Goal: Complete application form

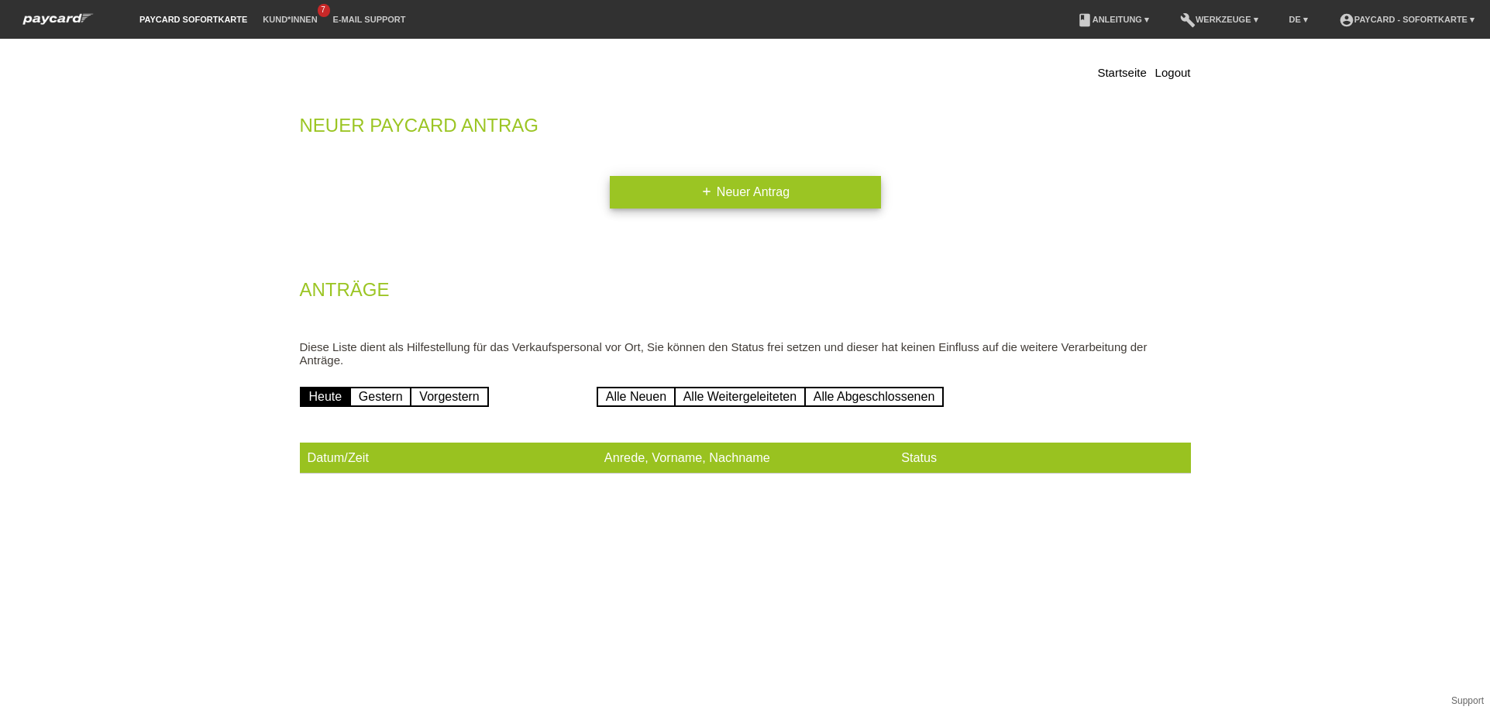
click at [733, 186] on link "add Neuer Antrag" at bounding box center [745, 192] width 271 height 33
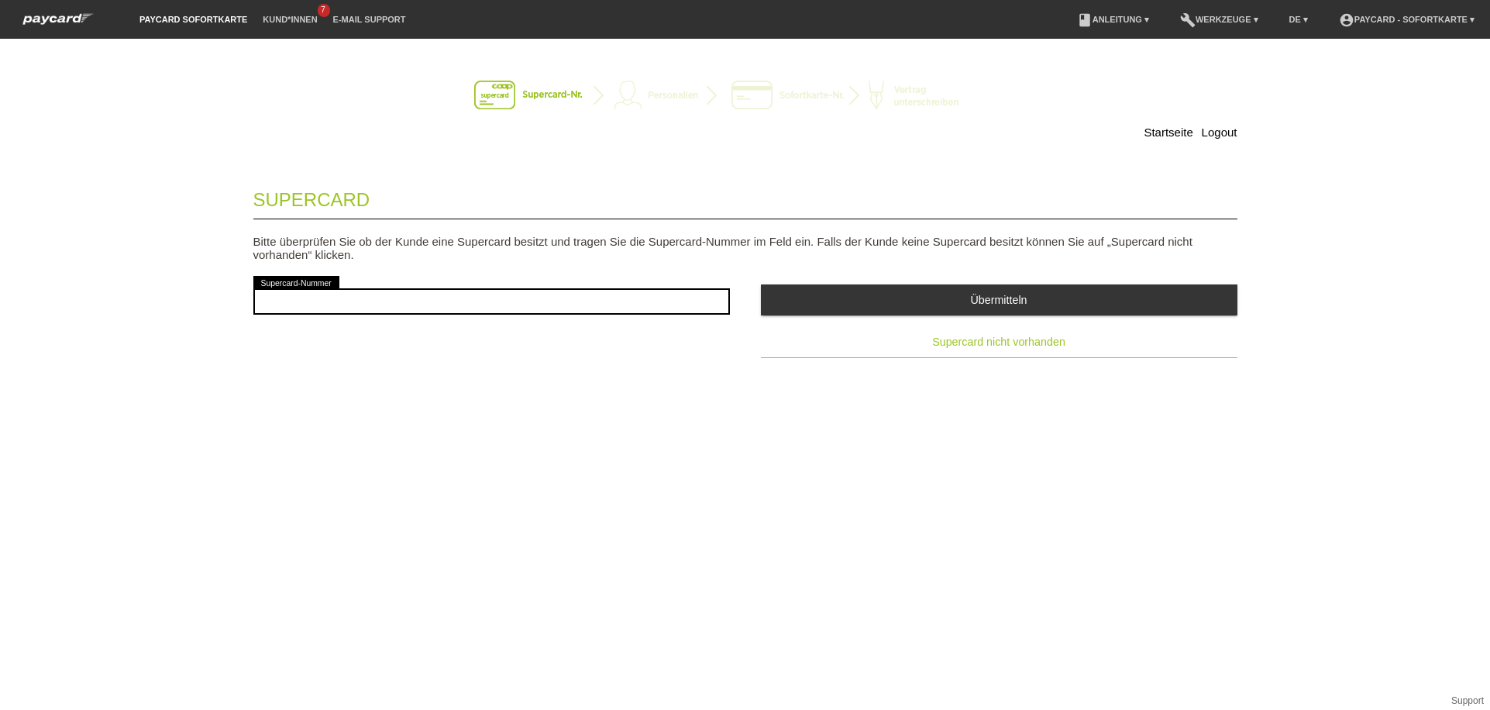
click at [1009, 348] on span "Supercard nicht vorhanden" at bounding box center [998, 341] width 133 height 12
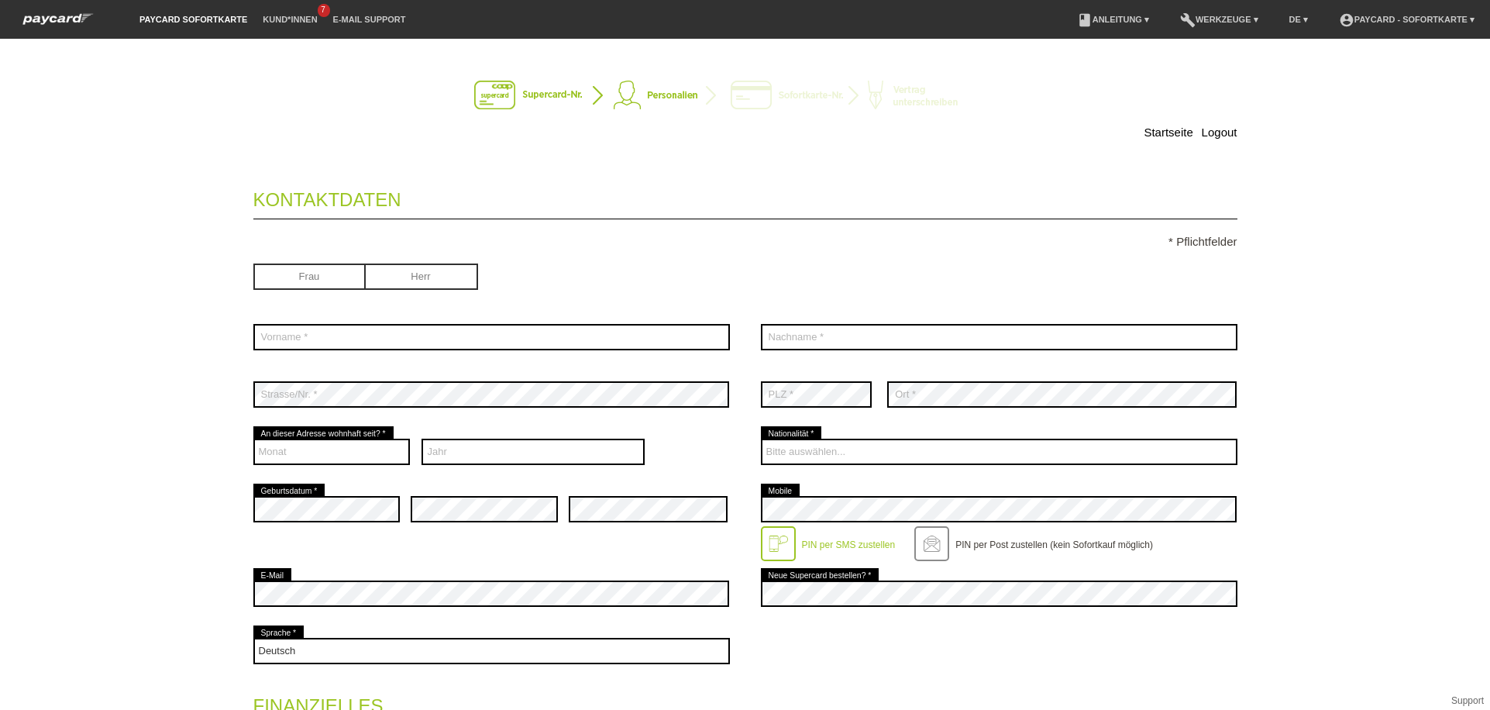
click at [337, 284] on input "radio" at bounding box center [309, 274] width 112 height 23
radio input "true"
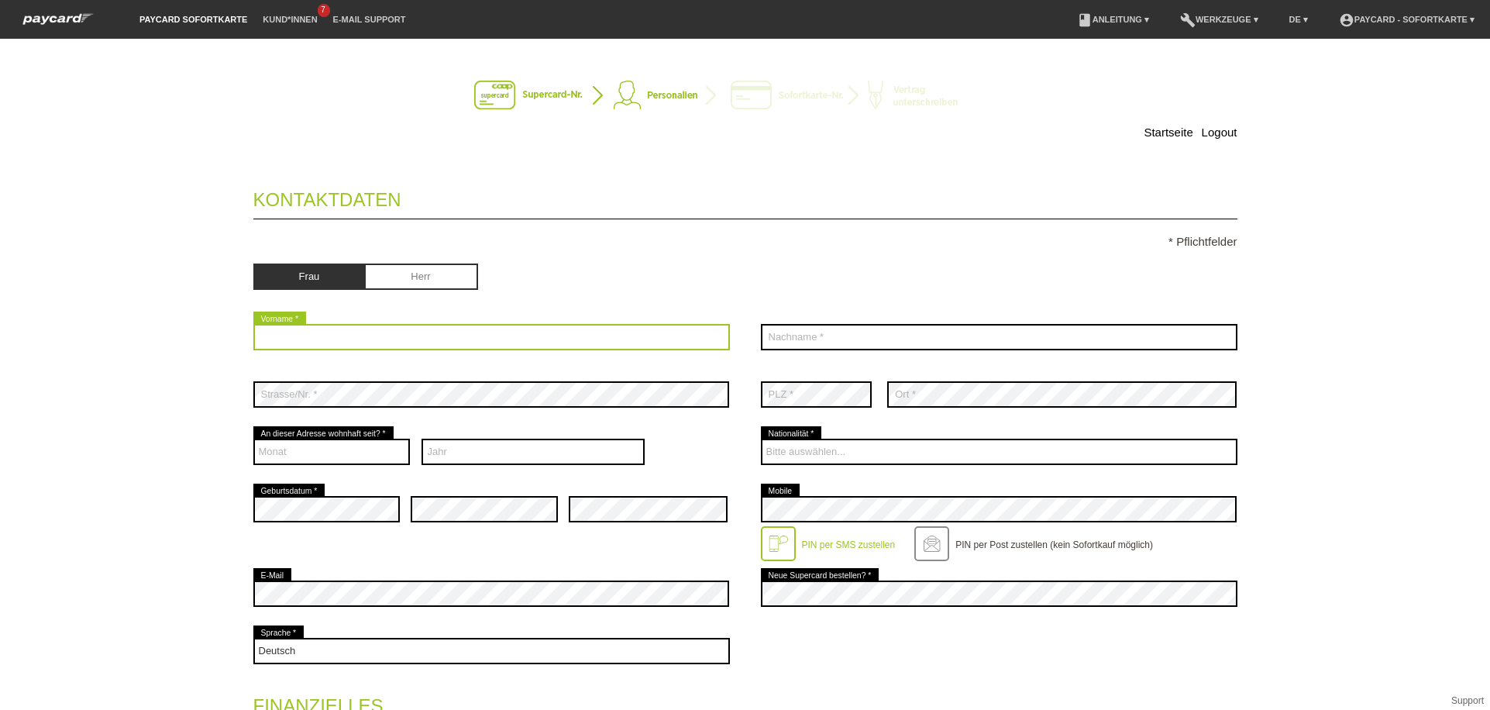
click at [336, 340] on input "text" at bounding box center [491, 337] width 476 height 26
type input "Djellza"
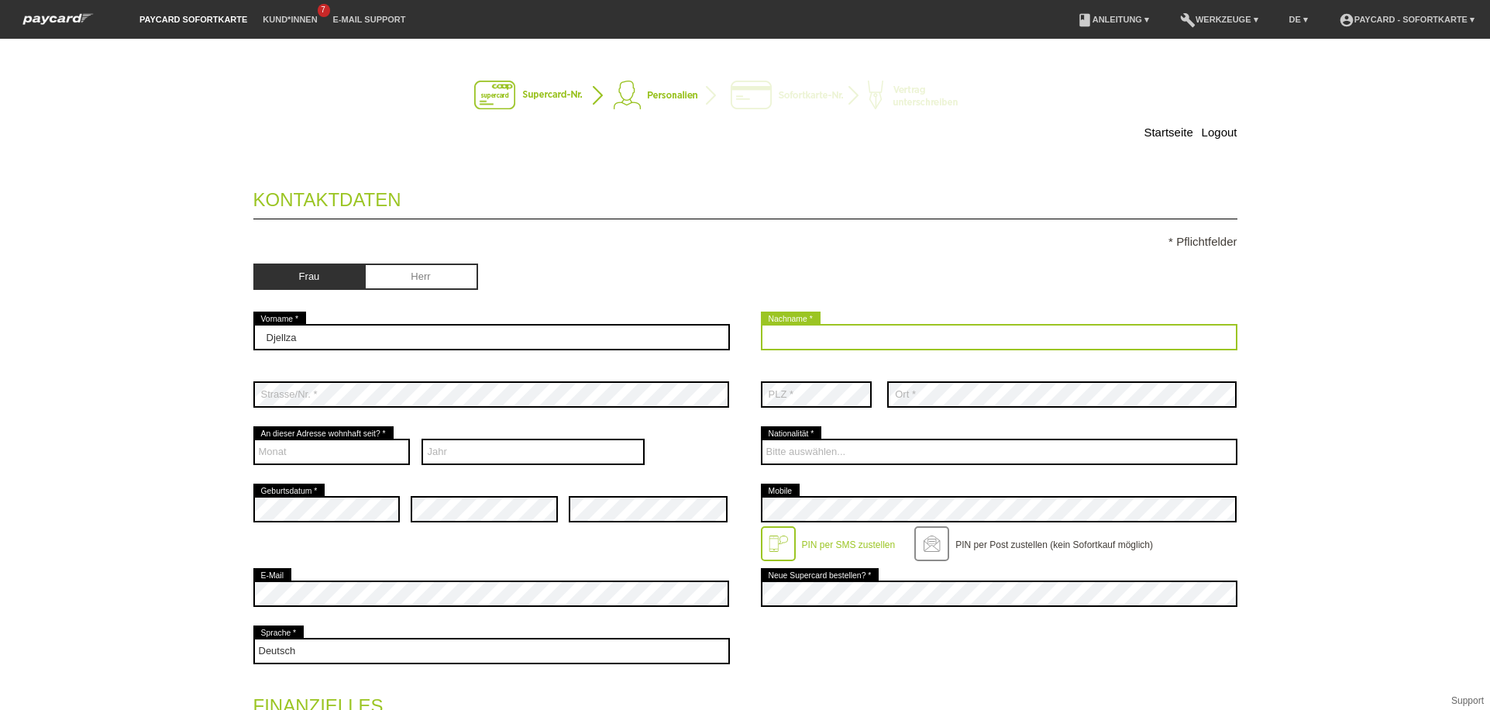
click at [821, 328] on input "text" at bounding box center [999, 337] width 476 height 26
type input "Rustemi"
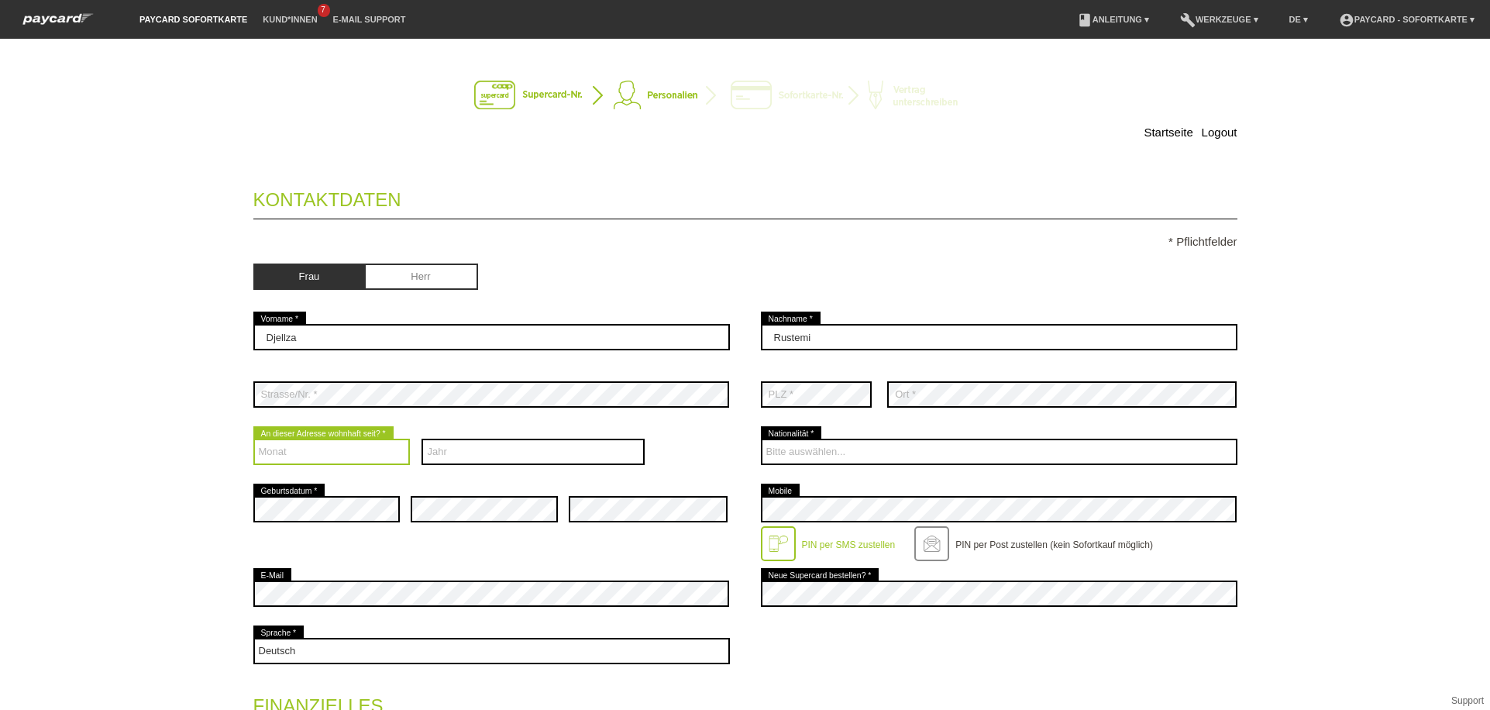
click at [283, 449] on select "Monat 01 02 03 04 05 06 07 08 09 10 11 12" at bounding box center [331, 452] width 157 height 26
click at [273, 456] on select "Monat 01 02 03 04 05 06 07 08 09 10 11 12" at bounding box center [331, 452] width 157 height 26
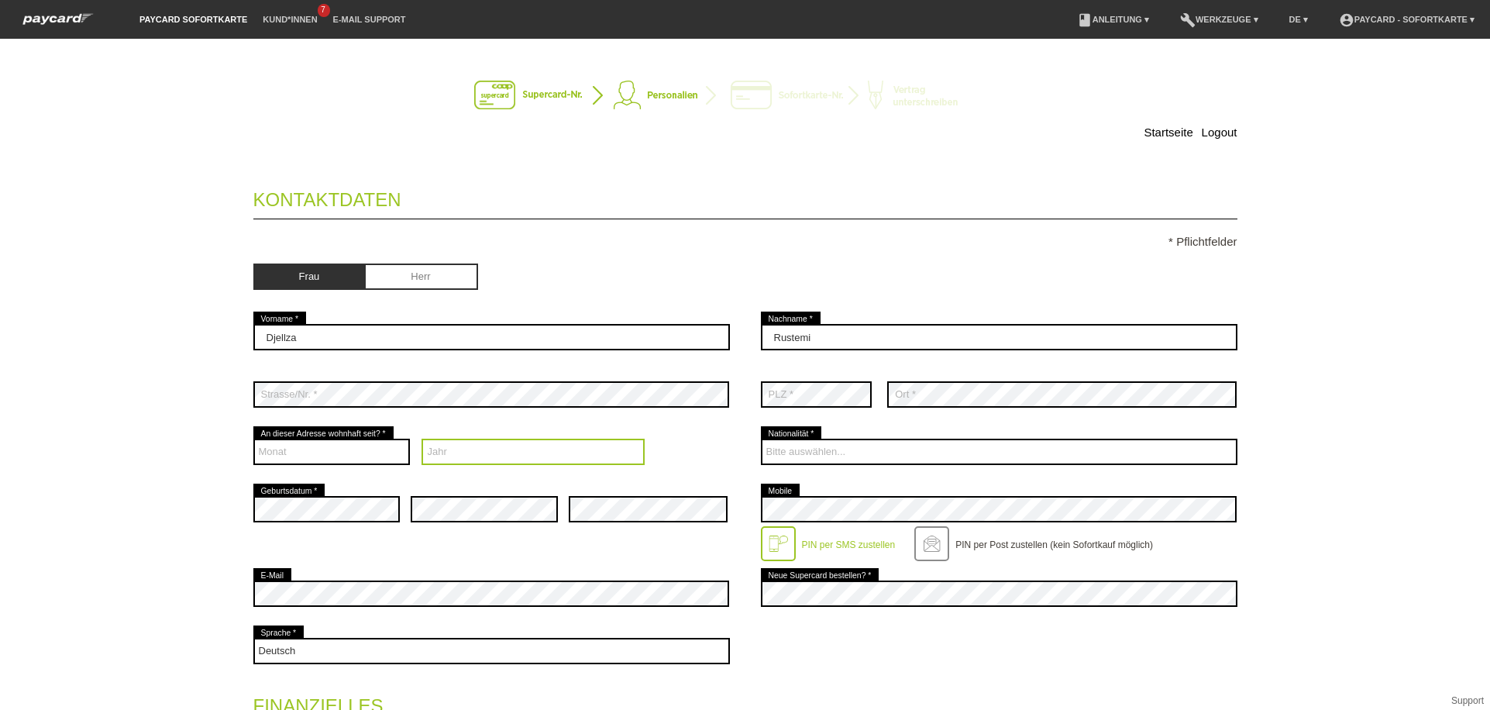
click at [470, 448] on select "Jahr 2025 2024 2023 2022 2021 2020 2019 2018 2017 2016" at bounding box center [532, 452] width 223 height 26
select select "2025"
click at [421, 439] on select "Jahr 2025 2024 2023 2022 2021 2020 2019 2018 2017 2016" at bounding box center [532, 452] width 223 height 26
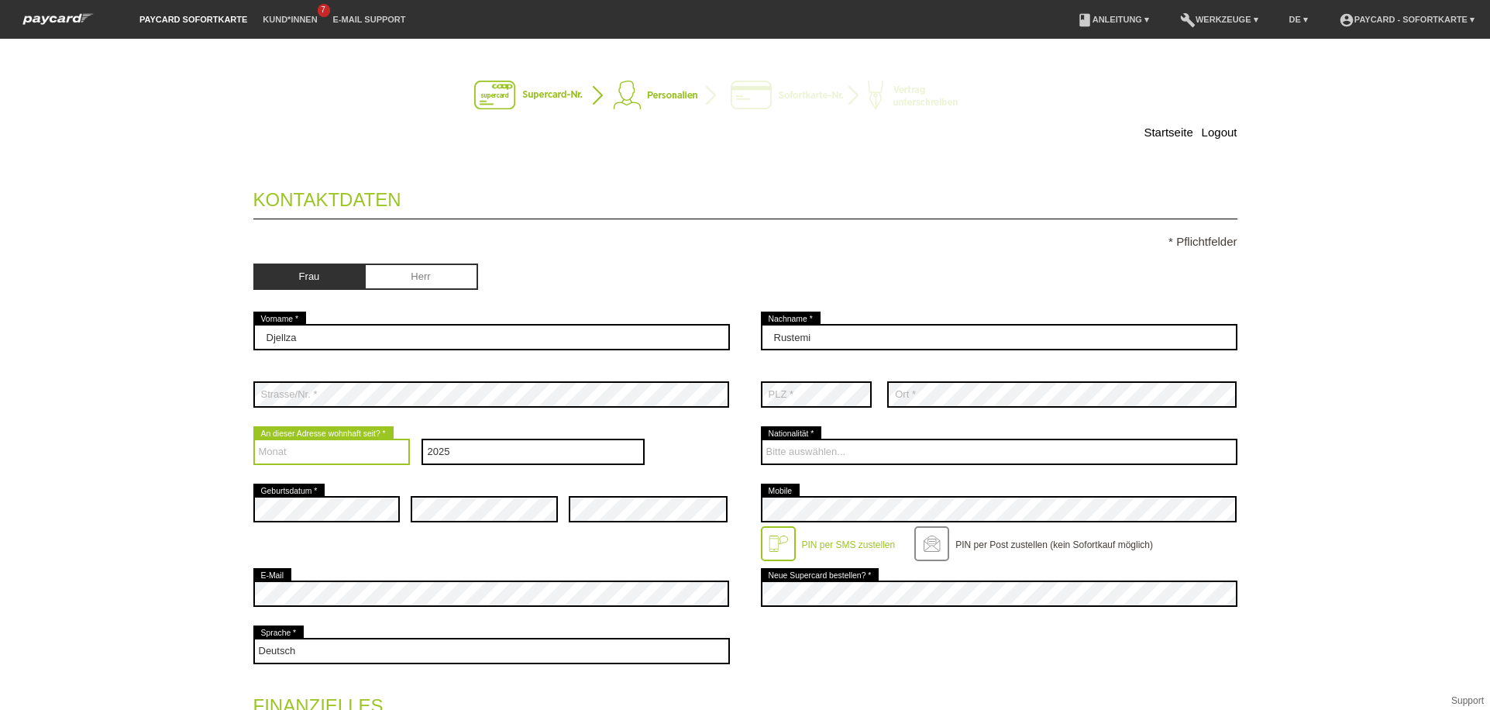
click at [281, 455] on select "Monat 01 02 03 04 05 06 07 08 09 10 11 12" at bounding box center [331, 452] width 157 height 26
select select "05"
click at [253, 439] on select "Monat 01 02 03 04 05 06 07 08 09 10 11 12" at bounding box center [331, 452] width 157 height 26
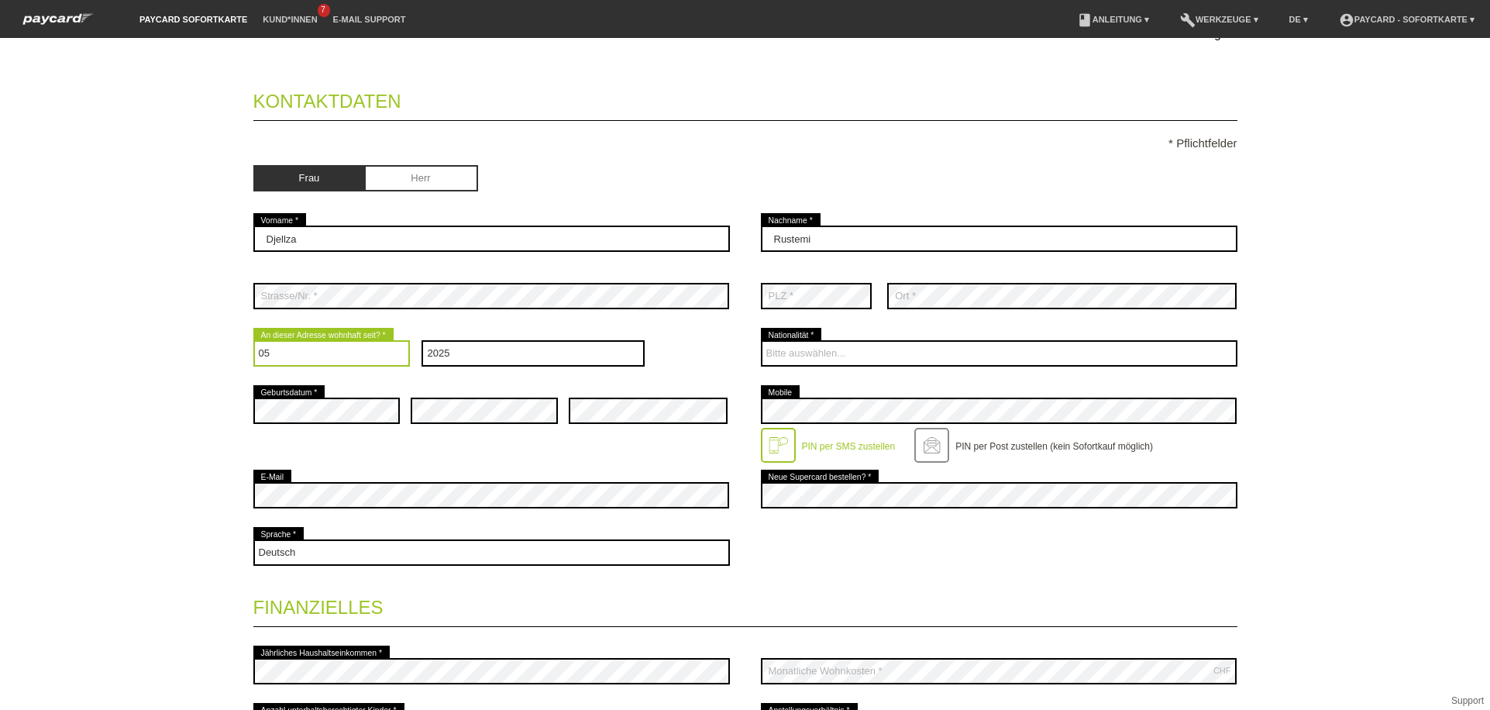
scroll to position [149, 0]
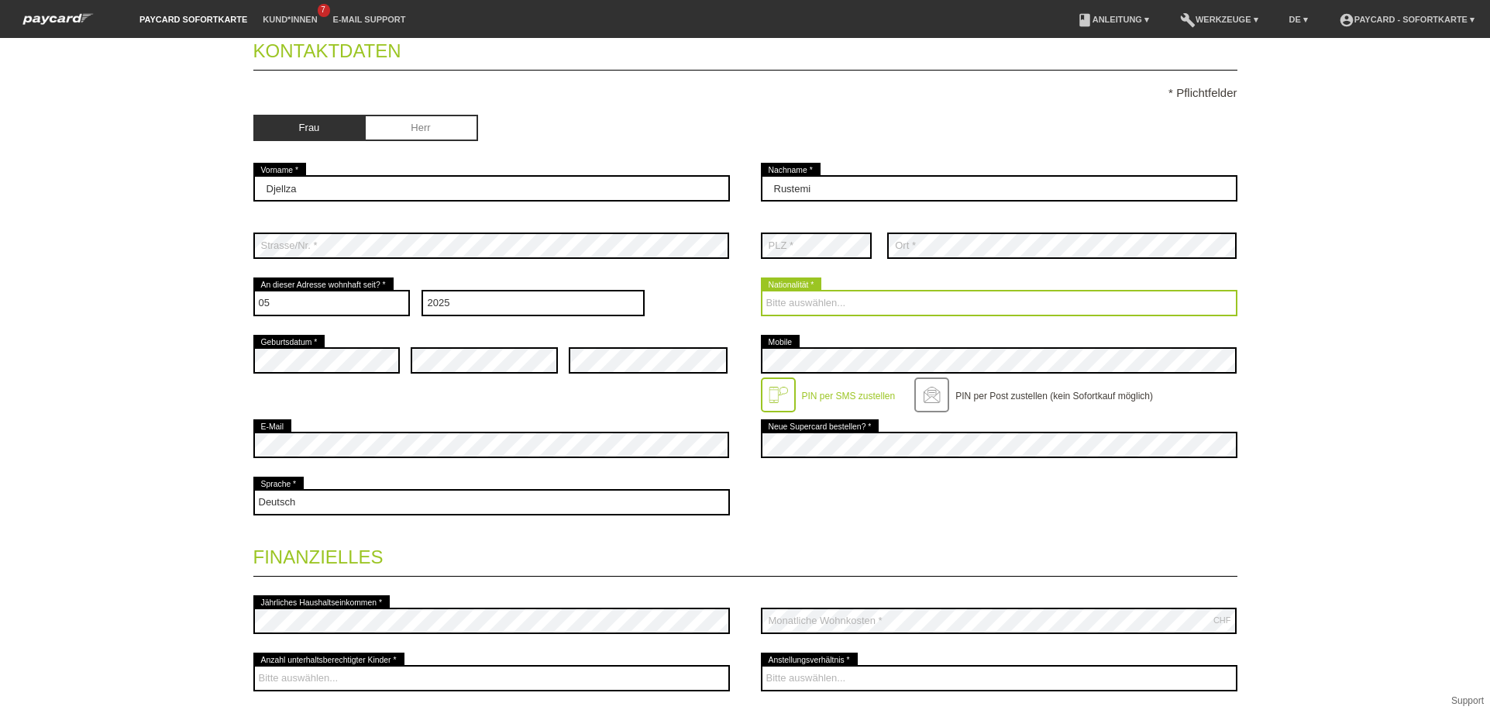
click at [828, 302] on select "Bitte auswählen... Schweiz Deutschland Liechtenstein Österreich ------------ Af…" at bounding box center [999, 303] width 476 height 26
select select "CH"
click at [761, 291] on select "Bitte auswählen... Schweiz Deutschland Liechtenstein Österreich ------------ Af…" at bounding box center [999, 303] width 476 height 26
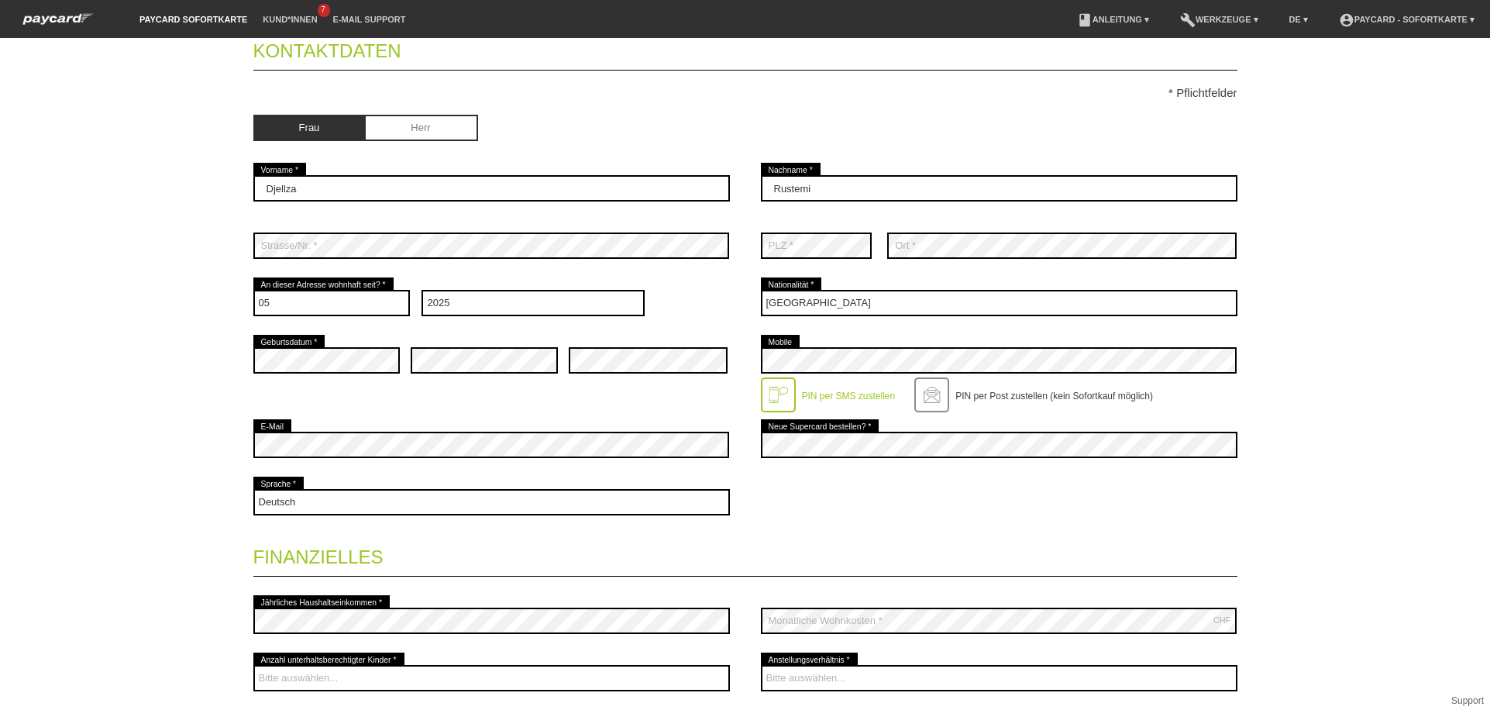
click at [770, 484] on div at bounding box center [999, 479] width 476 height 12
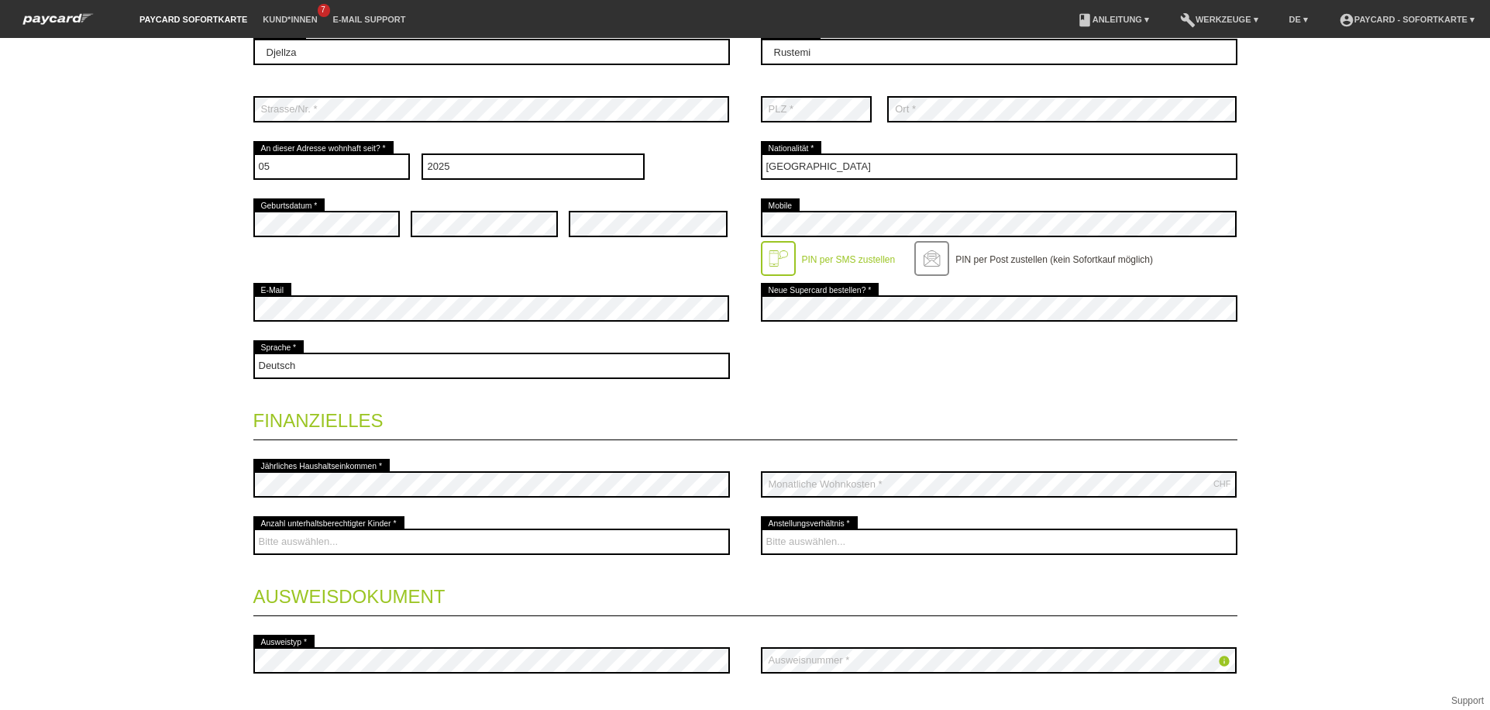
scroll to position [297, 0]
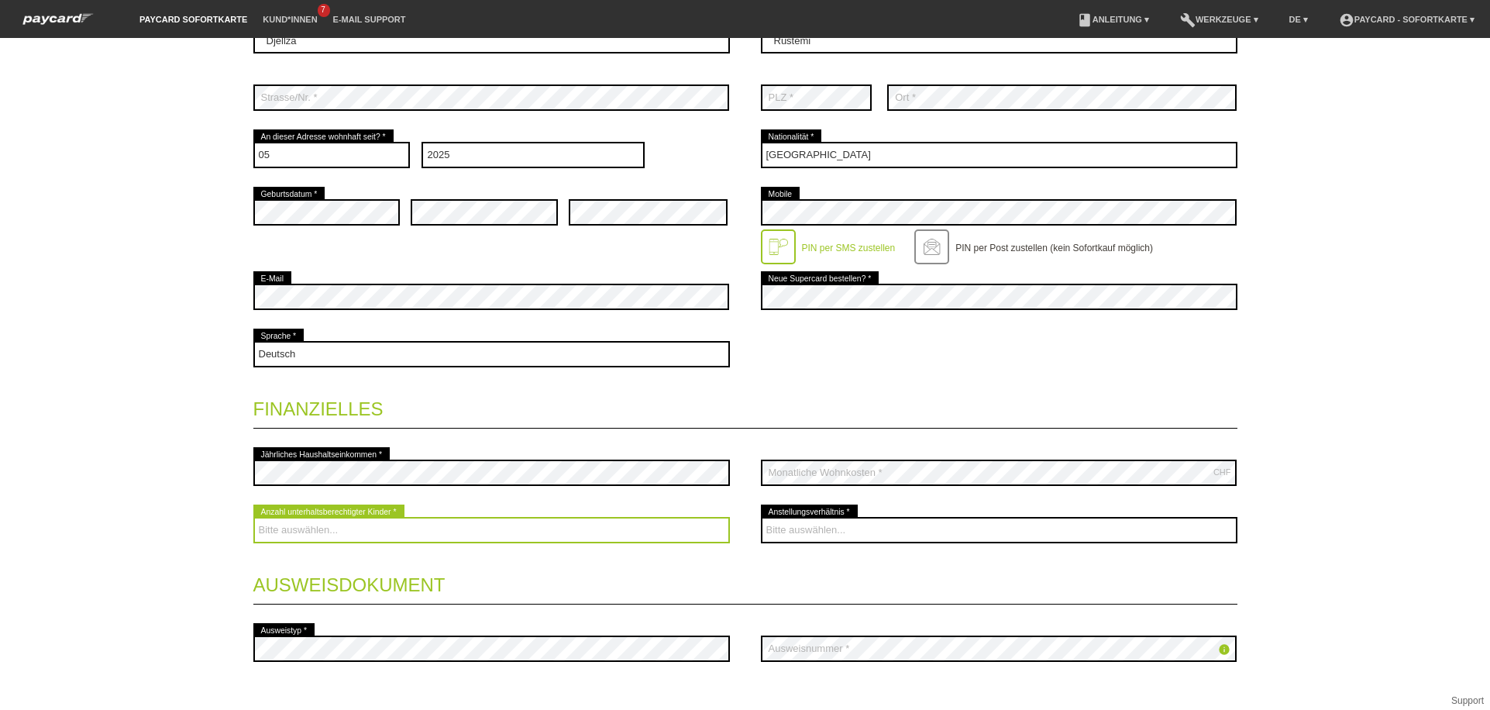
click at [410, 530] on select "Bitte auswählen... 0 1 2 3 4 5 6 7 8 9" at bounding box center [491, 530] width 476 height 26
select select "1"
click at [253, 517] on select "Bitte auswählen... 0 1 2 3 4 5 6 7 8 9" at bounding box center [491, 530] width 476 height 26
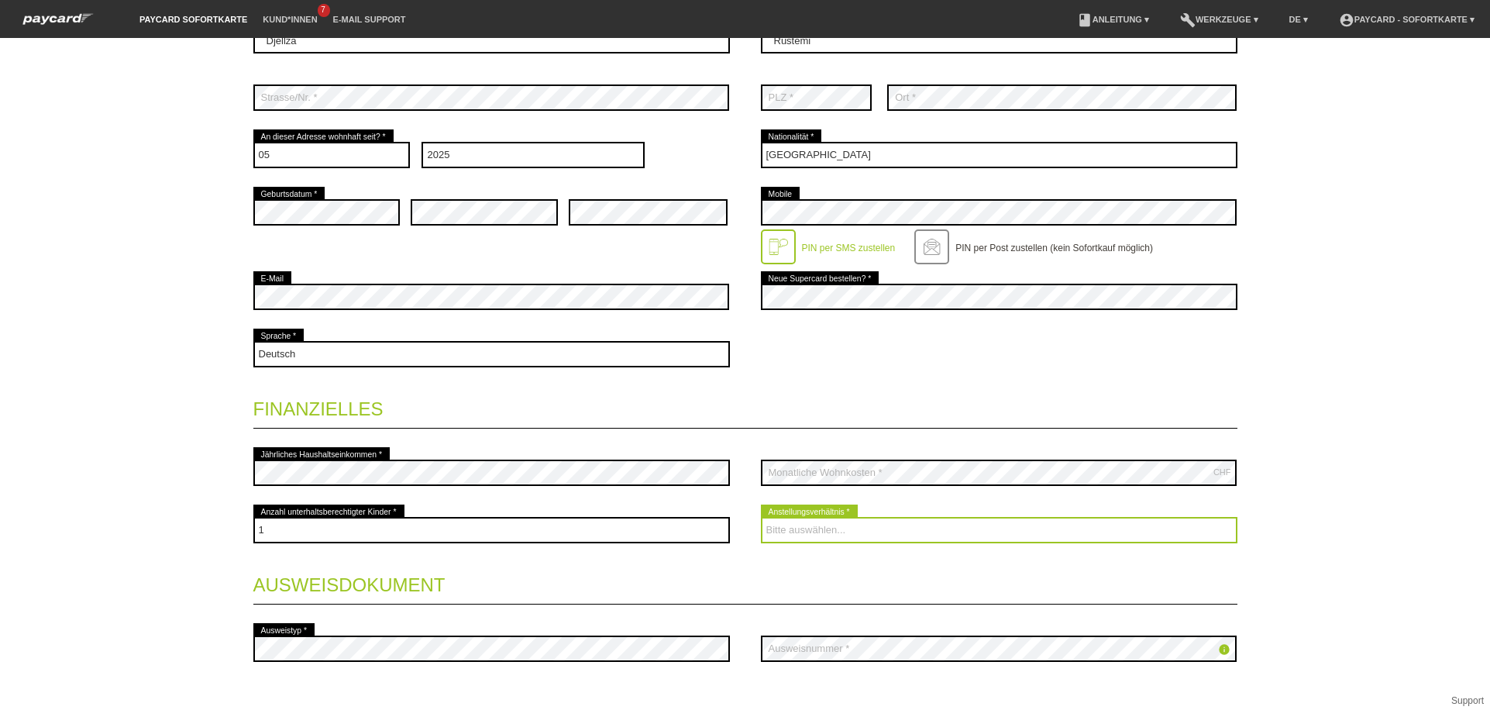
click at [838, 525] on select "Bitte auswählen... Unbefristet Befristet Lehrling/Student Pensioniert Nicht arb…" at bounding box center [999, 530] width 476 height 26
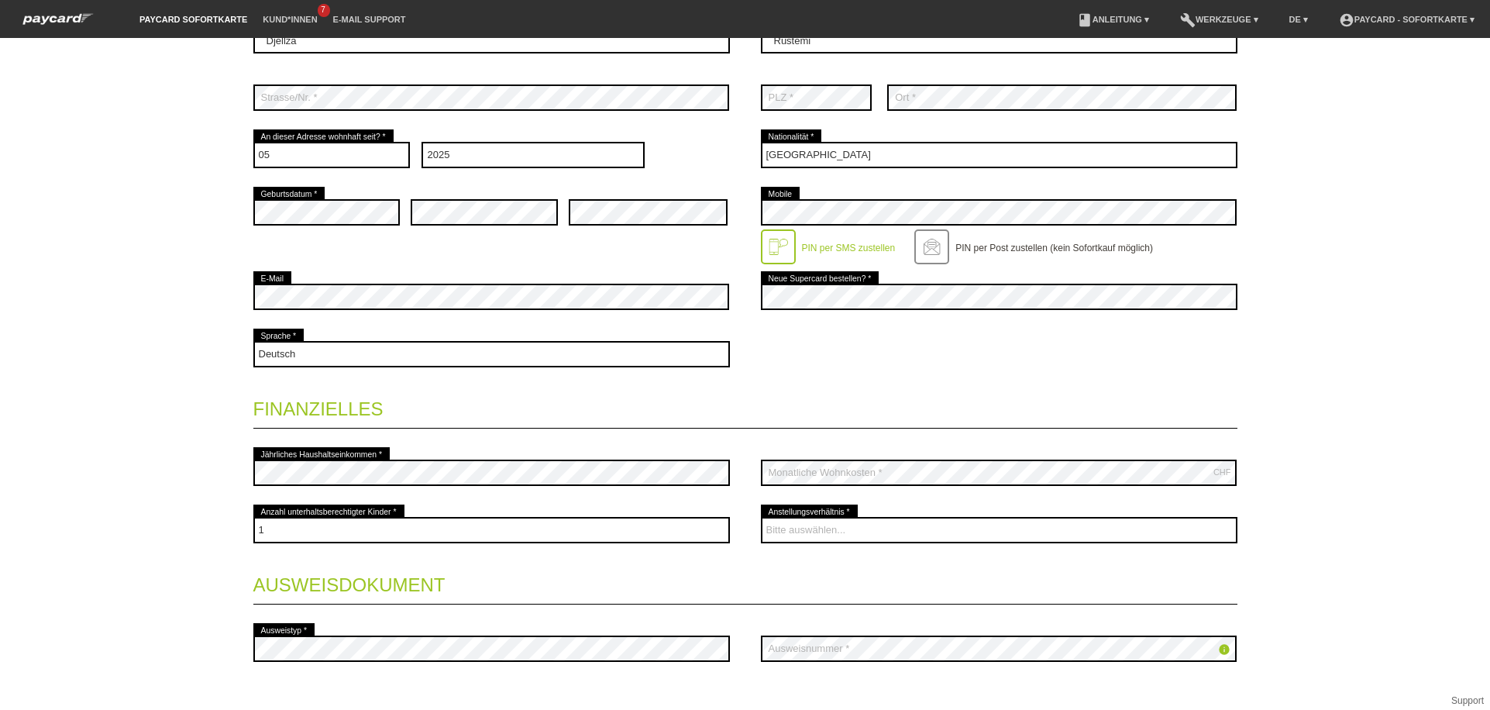
click at [748, 456] on div "error Jährliches Haushaltseinkommen * CHF error Monatliche Wohnkosten *" at bounding box center [745, 472] width 984 height 57
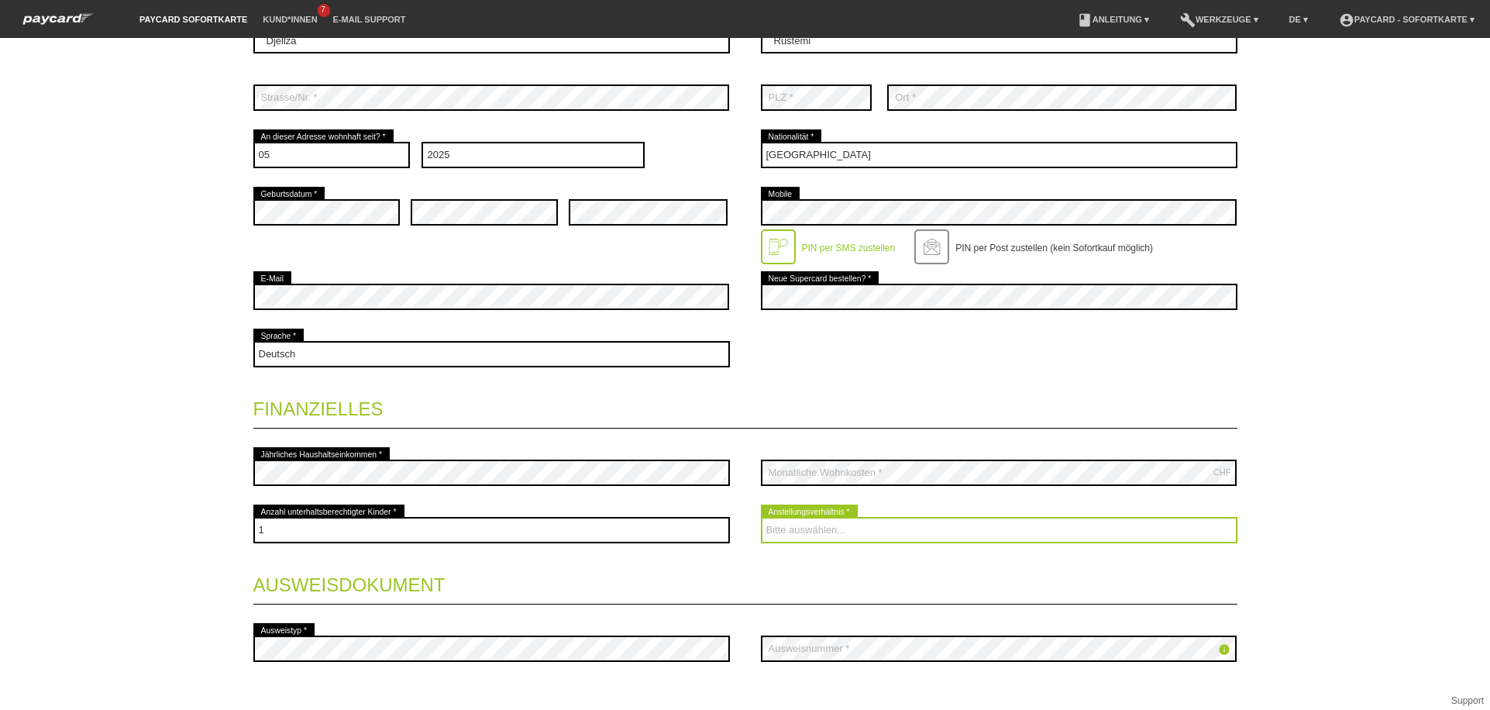
click at [795, 521] on select "Bitte auswählen... Unbefristet Befristet Lehrling/Student Pensioniert Nicht arb…" at bounding box center [999, 530] width 476 height 26
select select "HOUSEWIFE"
click at [761, 517] on select "Bitte auswählen... Unbefristet Befristet Lehrling/Student Pensioniert Nicht arb…" at bounding box center [999, 530] width 476 height 26
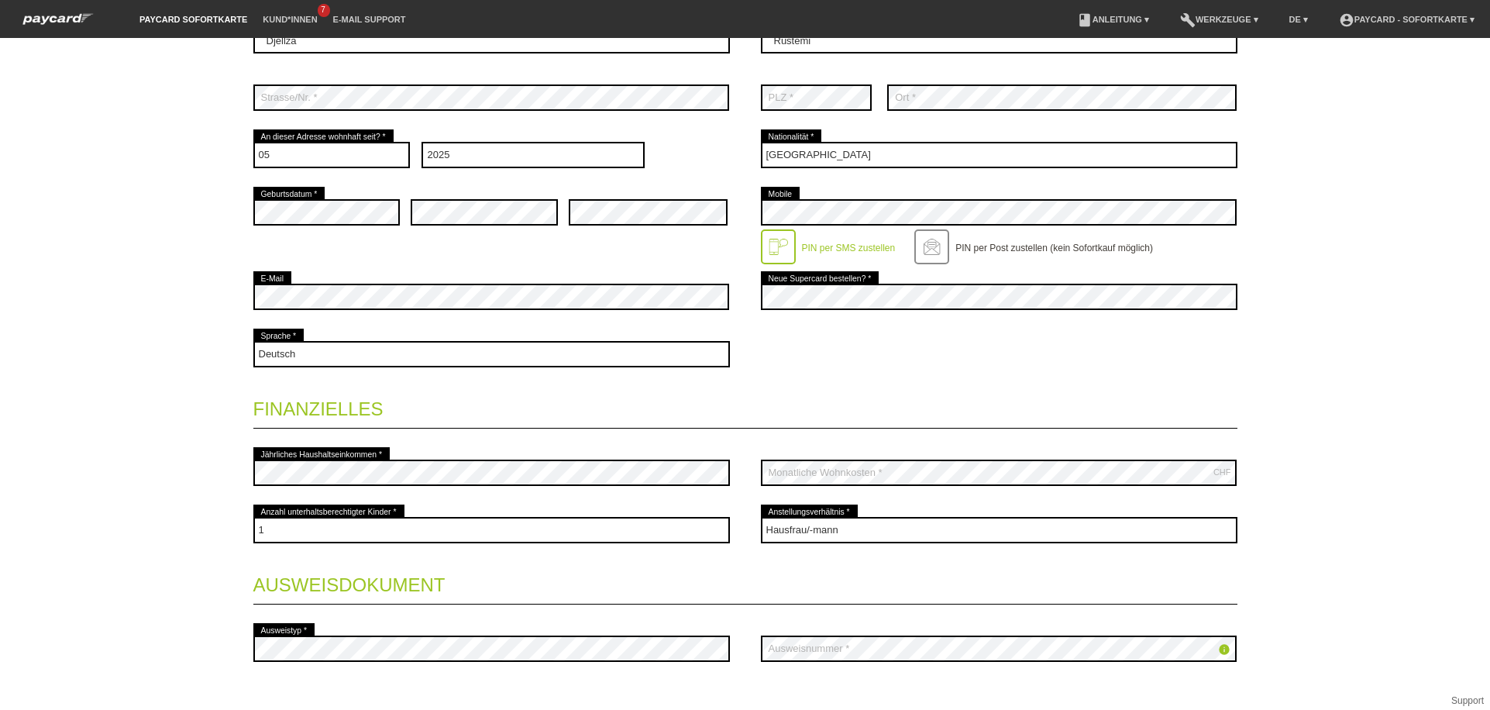
click at [830, 573] on legend "Ausweisdokument" at bounding box center [745, 582] width 984 height 46
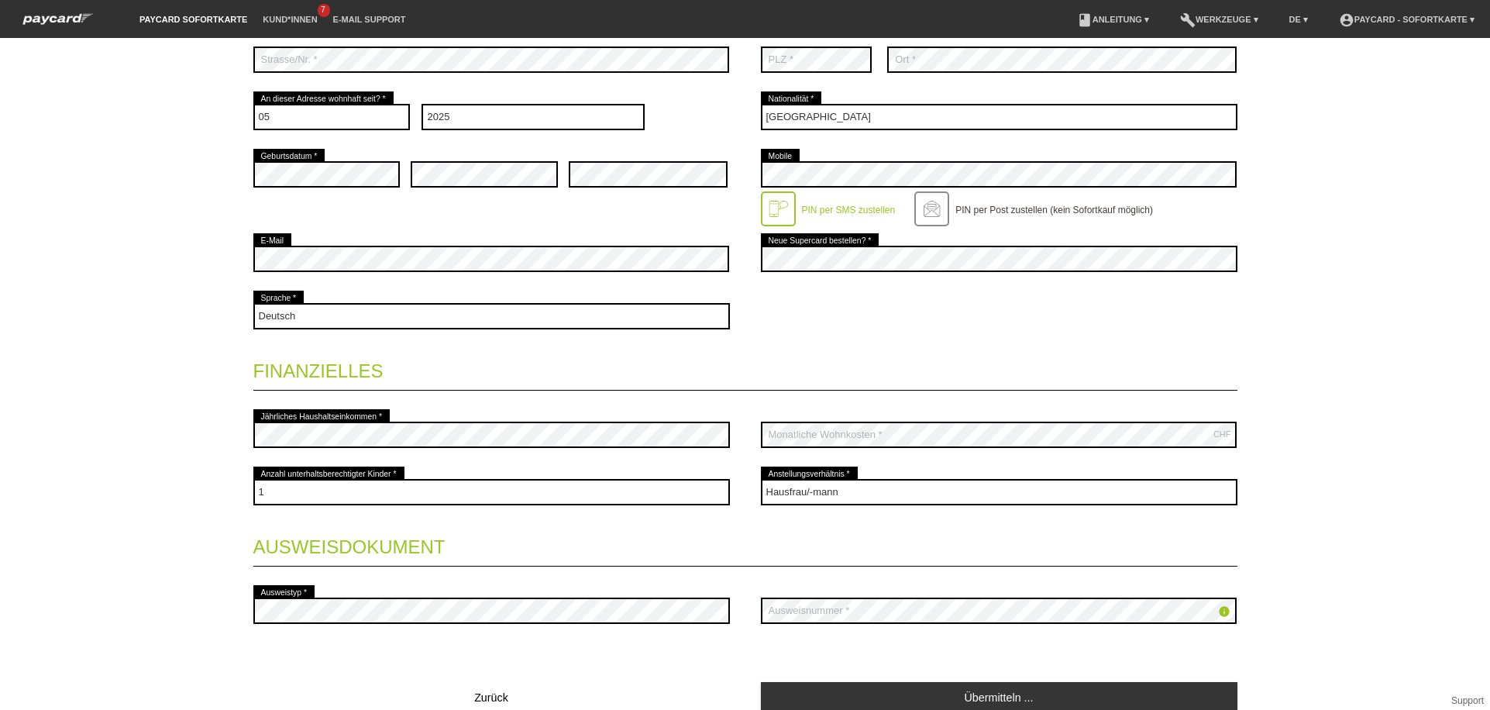
scroll to position [397, 0]
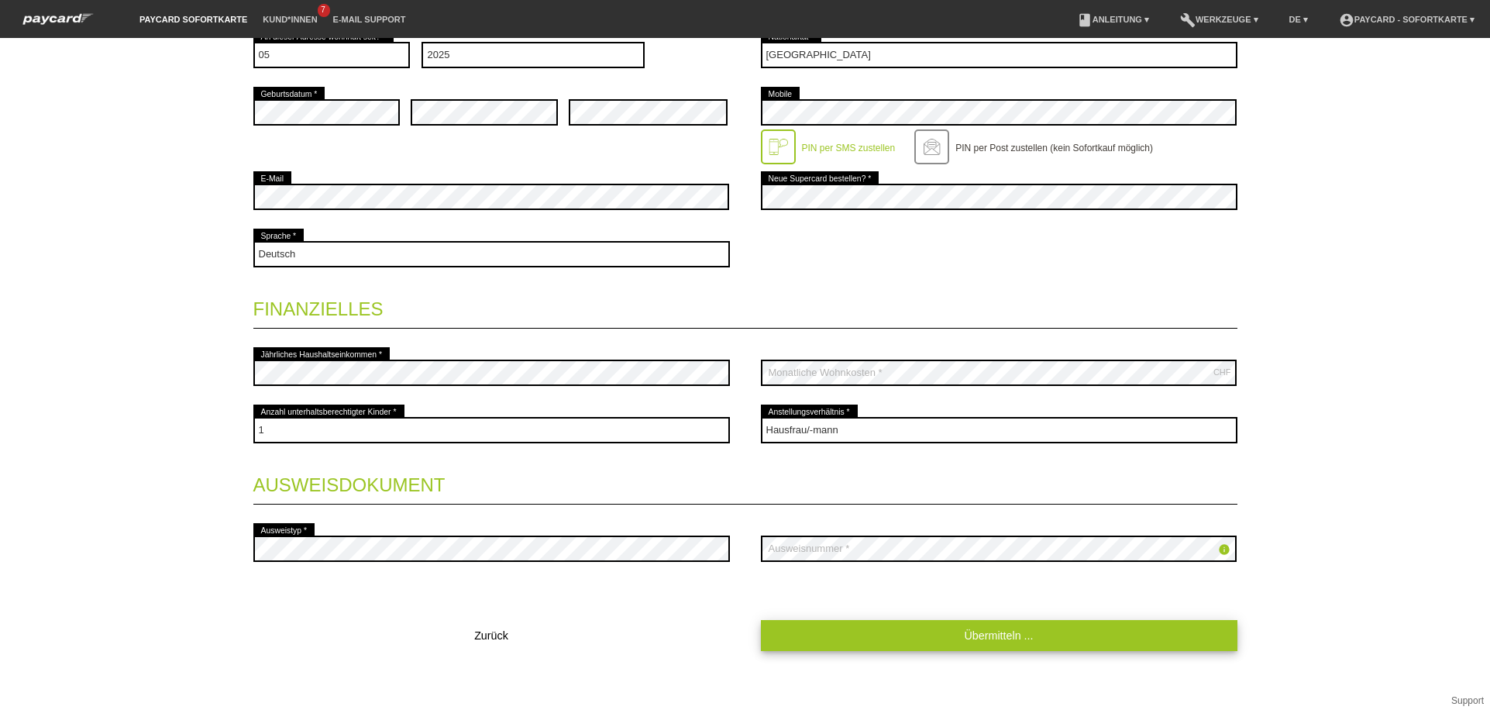
click at [882, 645] on link "Übermitteln ..." at bounding box center [999, 635] width 476 height 30
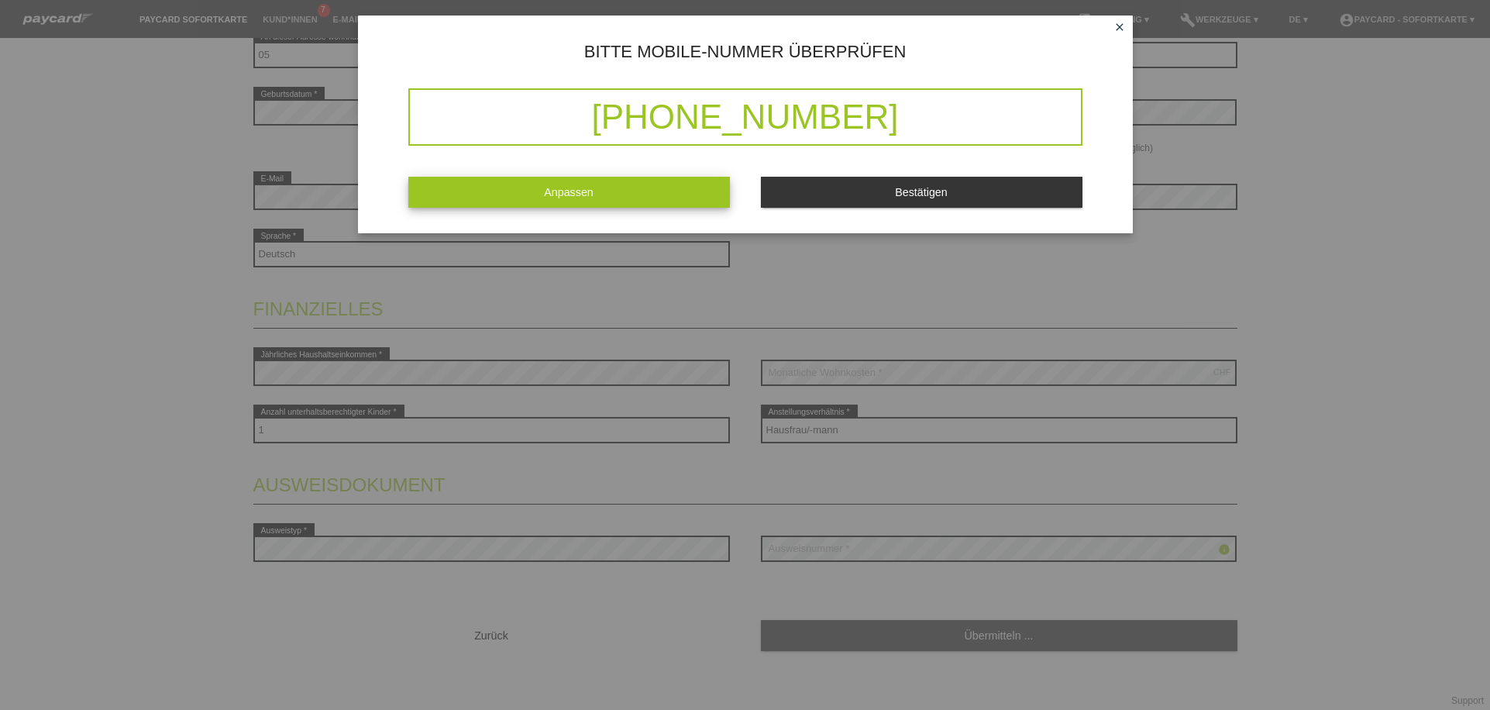
click at [656, 207] on link "Anpassen" at bounding box center [569, 192] width 322 height 30
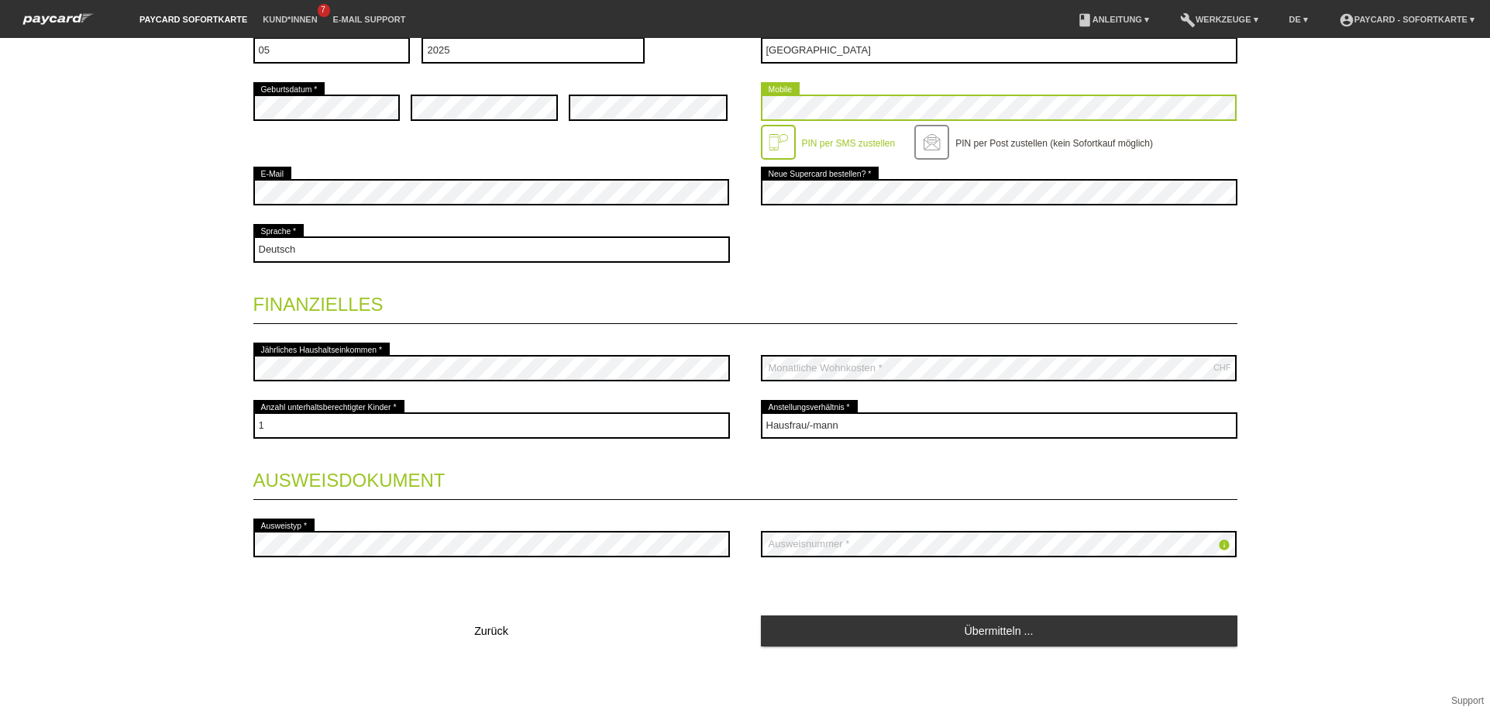
scroll to position [402, 0]
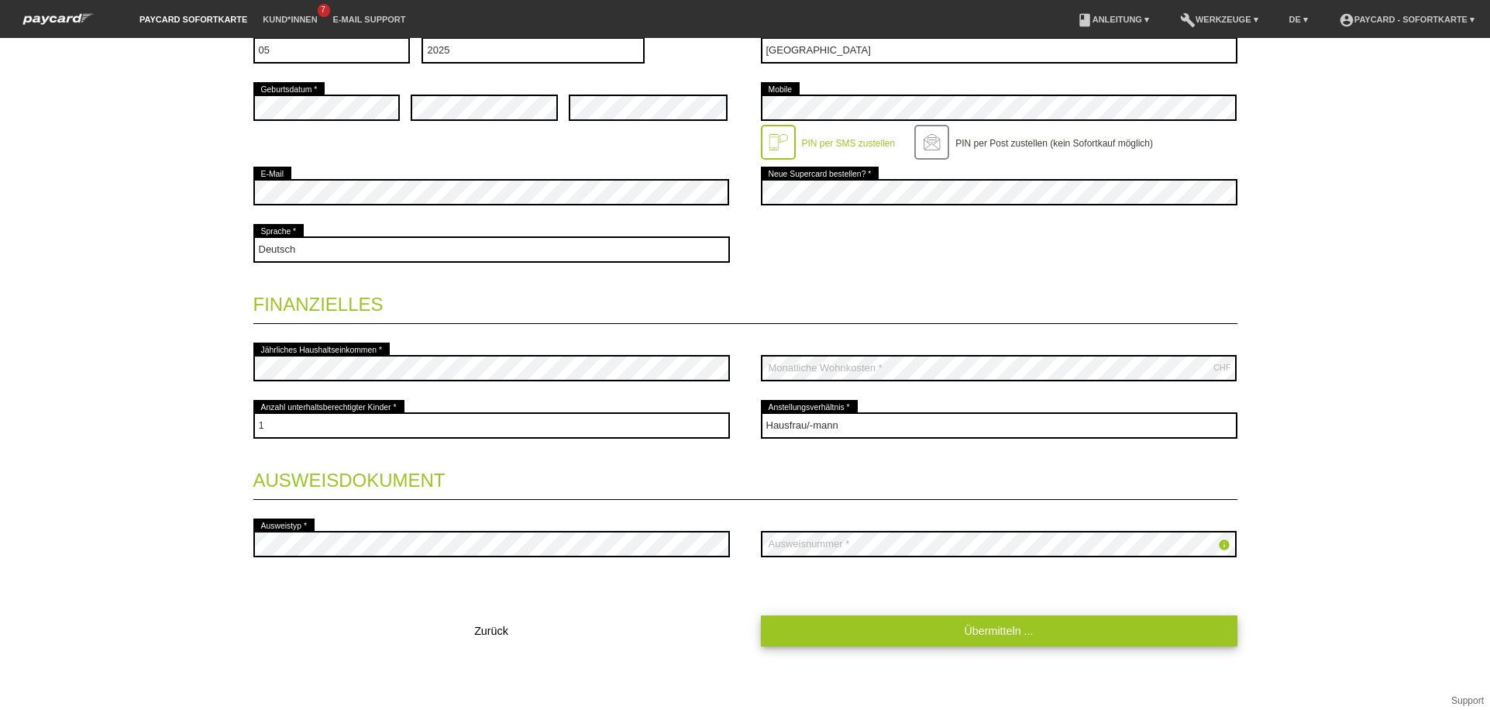
click at [810, 624] on link "Übermitteln ..." at bounding box center [999, 630] width 476 height 30
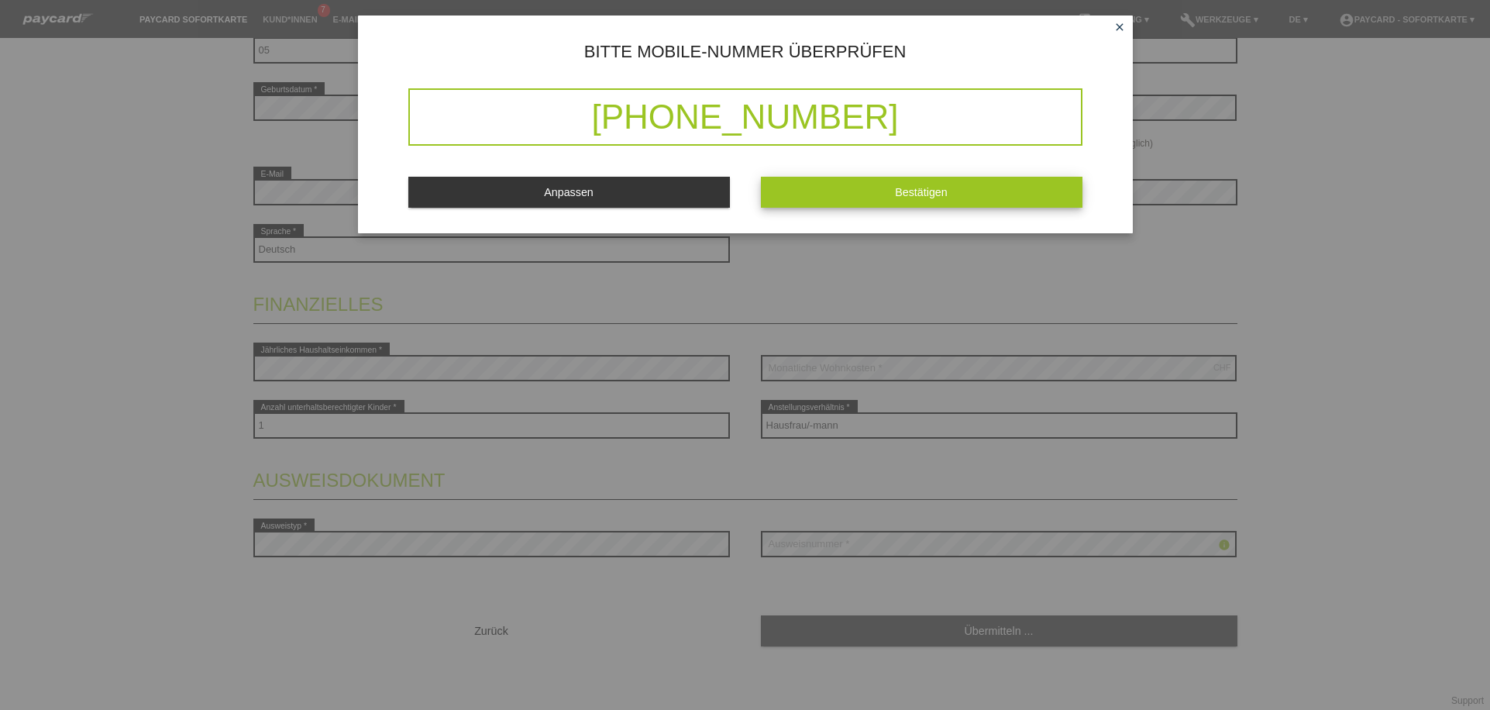
click at [840, 191] on button "Bestätigen" at bounding box center [922, 192] width 322 height 30
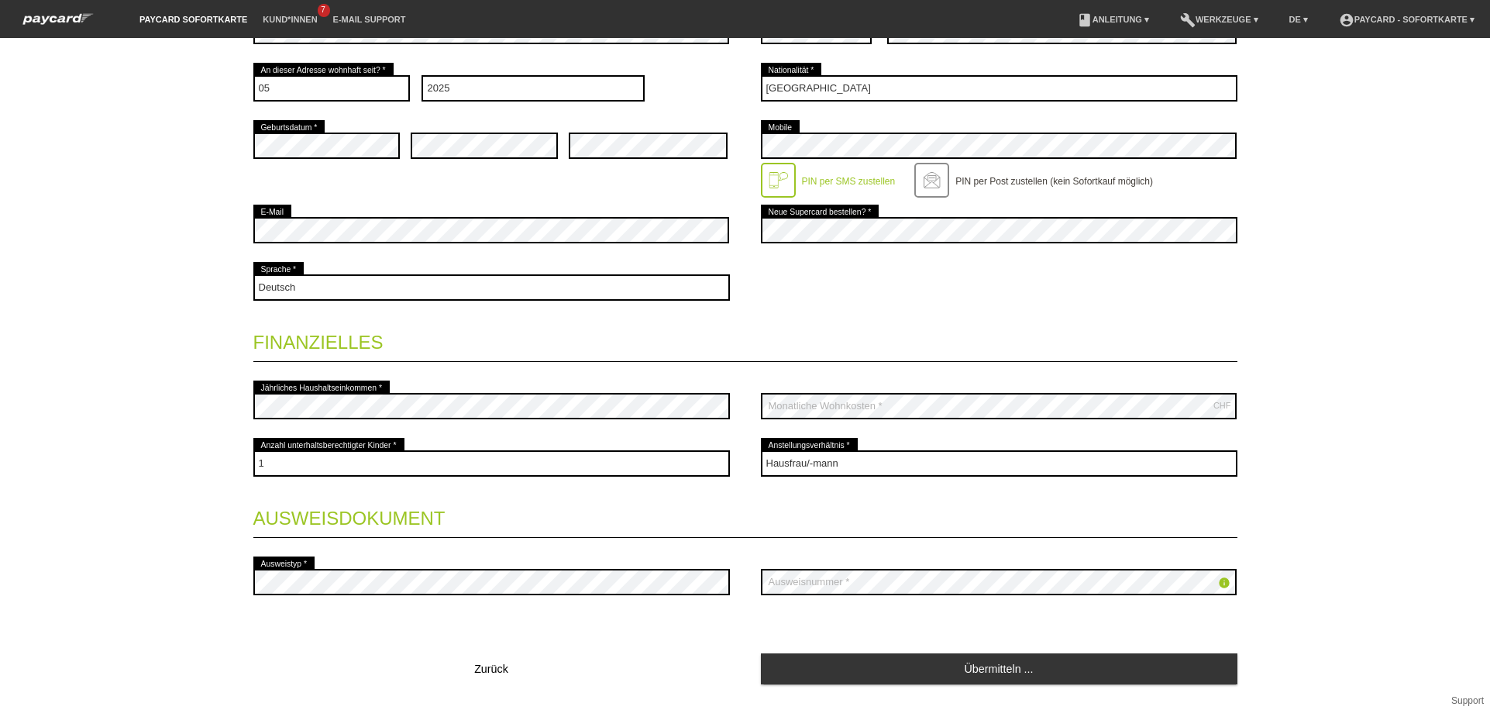
scroll to position [435, 0]
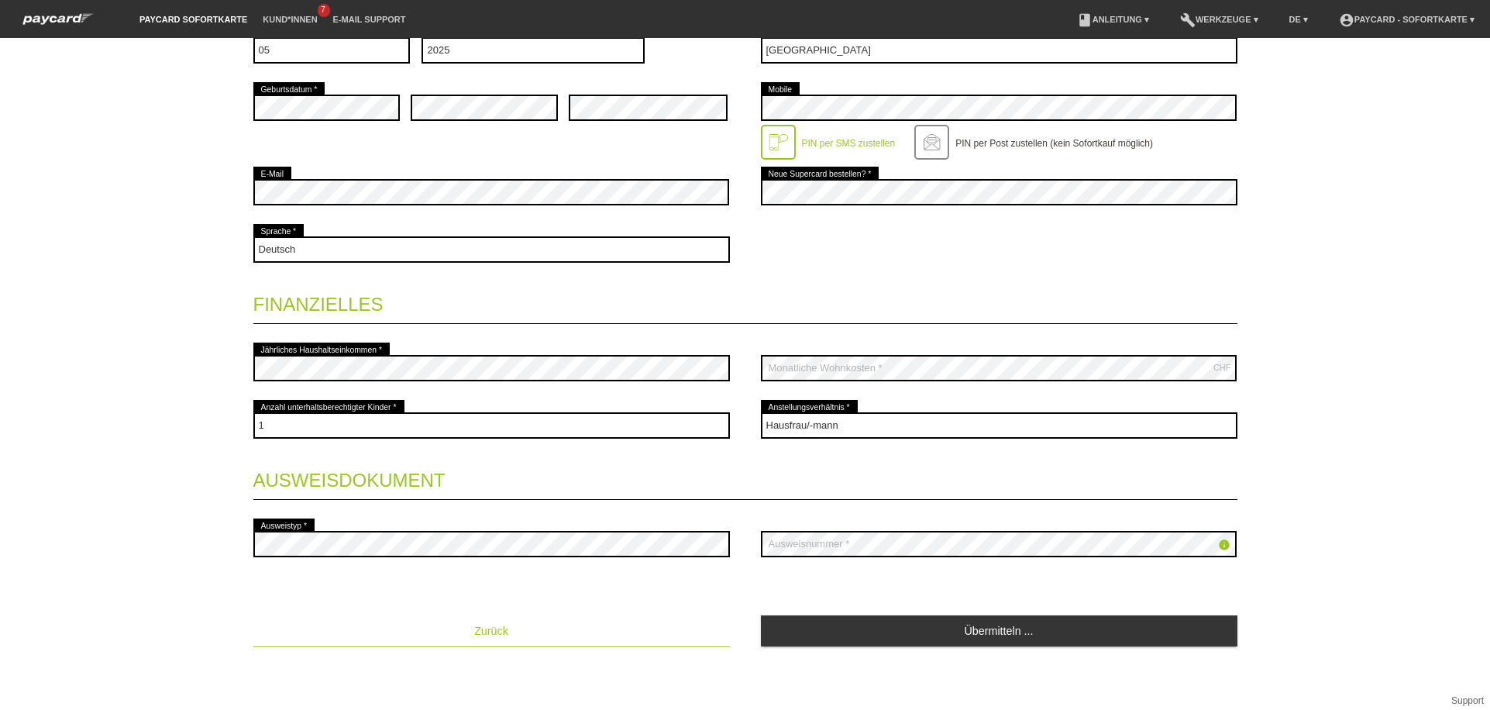
click at [509, 628] on button "Zurück" at bounding box center [491, 630] width 476 height 31
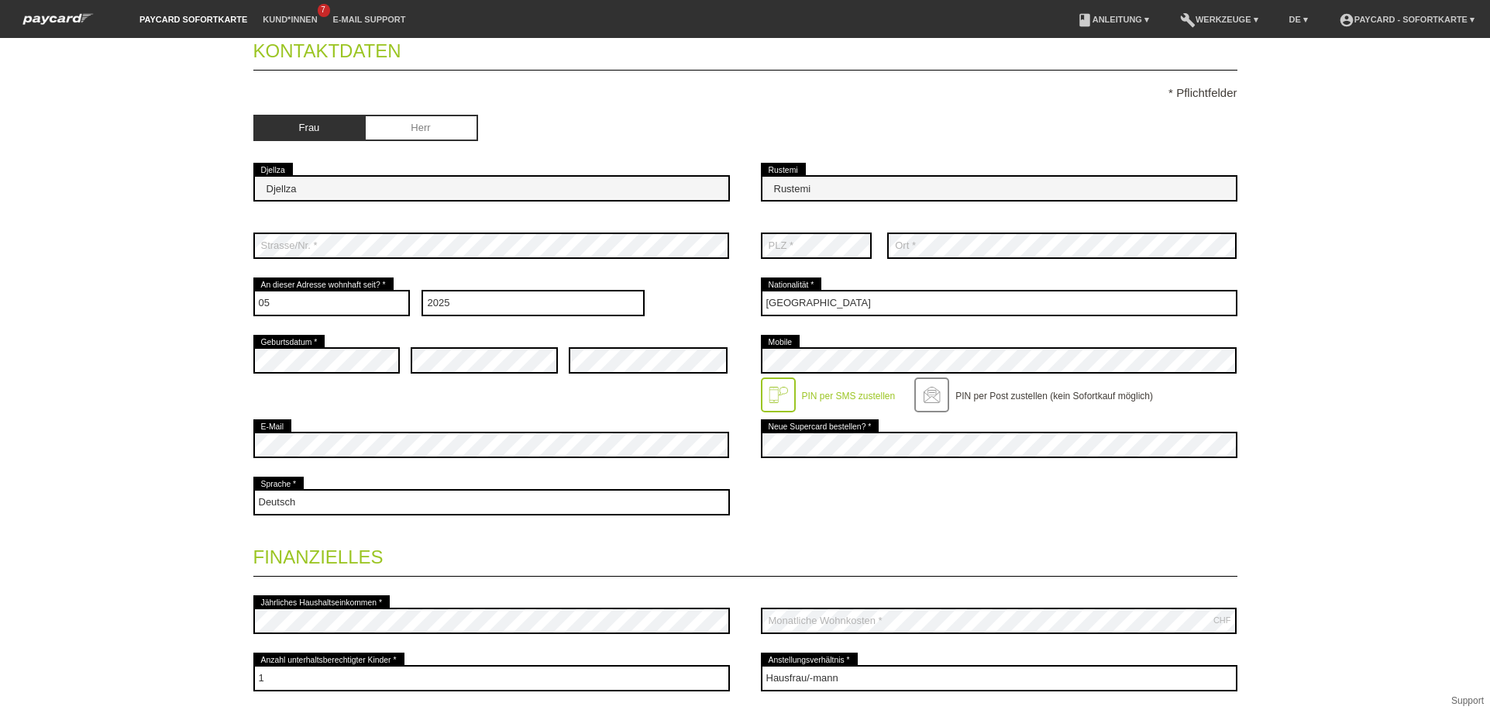
scroll to position [0, 0]
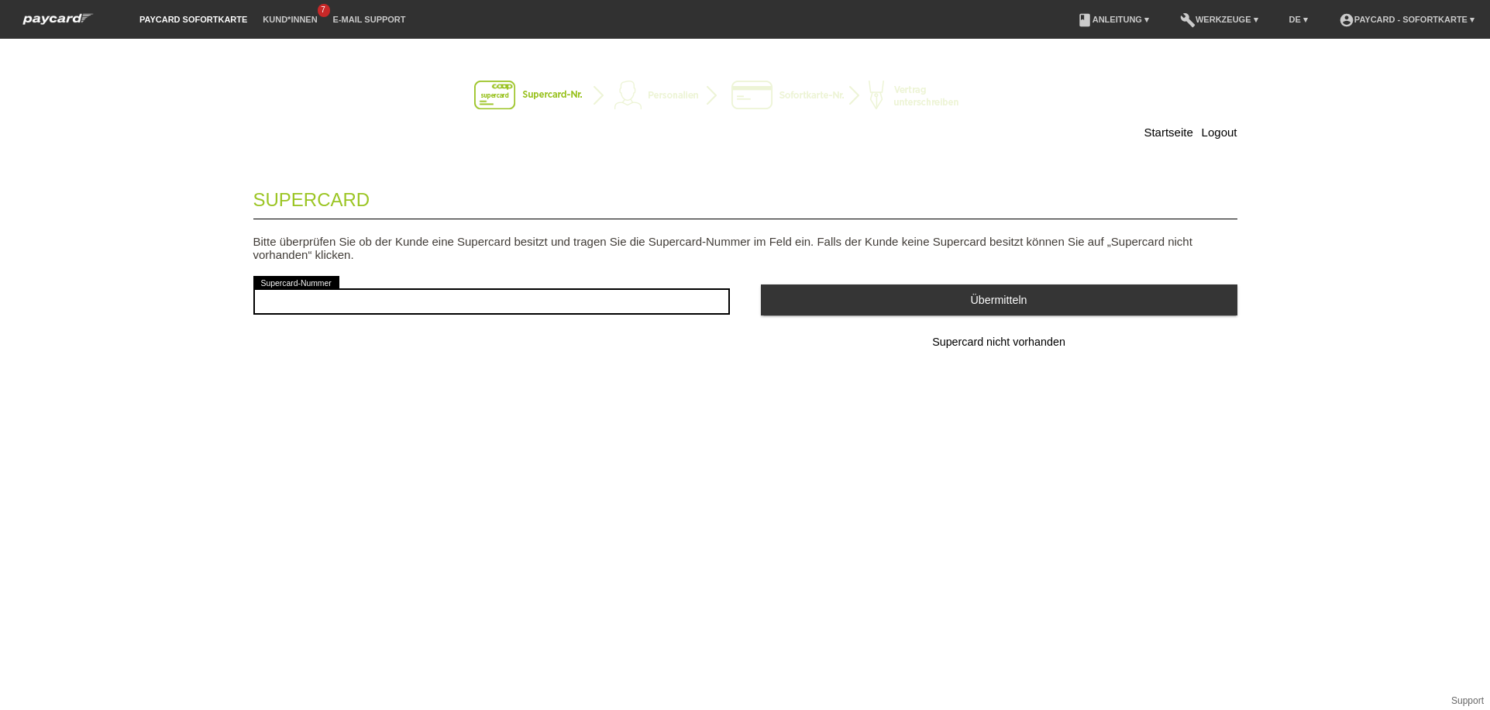
click at [329, 4] on nav "paycard Sofortkarte Kund*innen 7 E-Mail Support menu account_circle paycard - S…" at bounding box center [745, 19] width 1490 height 39
